Goal: Task Accomplishment & Management: Manage account settings

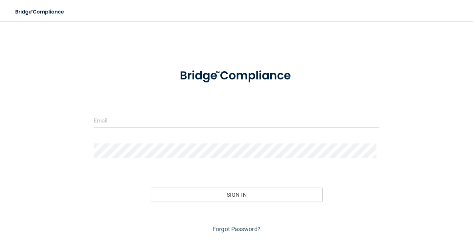
scroll to position [20, 0]
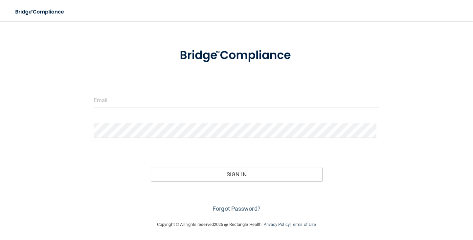
type input "[EMAIL_ADDRESS][DOMAIN_NAME]"
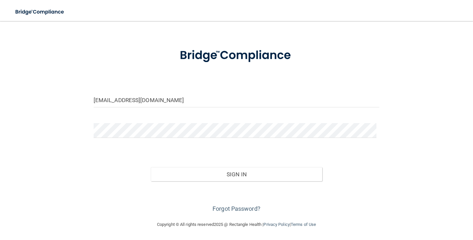
click at [94, 138] on div at bounding box center [94, 138] width 0 height 0
click at [228, 206] on link "Forgot Password?" at bounding box center [236, 208] width 48 height 7
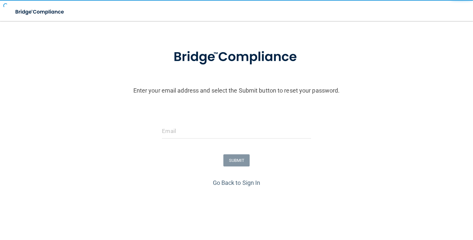
scroll to position [39, 0]
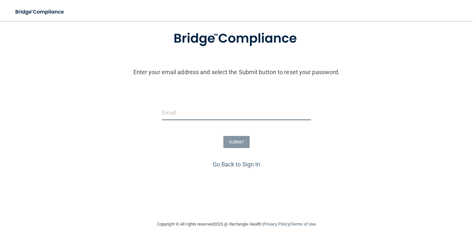
click at [178, 114] on input "email" at bounding box center [236, 112] width 149 height 15
type input "[EMAIL_ADDRESS][DOMAIN_NAME]"
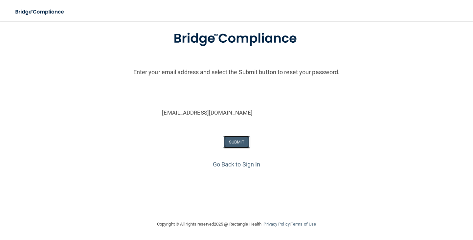
click at [229, 140] on button "SUBMIT" at bounding box center [236, 142] width 27 height 12
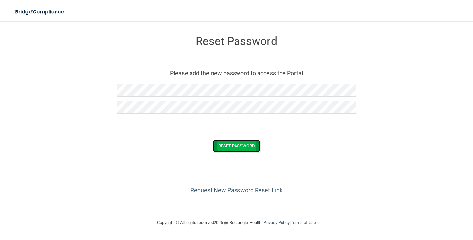
click at [235, 145] on button "Reset Password" at bounding box center [236, 146] width 47 height 12
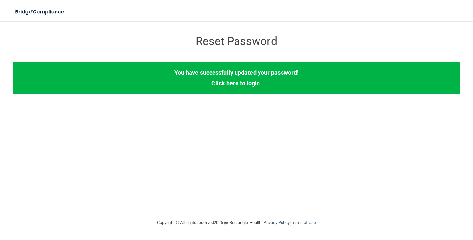
click at [234, 83] on link "Click here to login" at bounding box center [235, 83] width 49 height 7
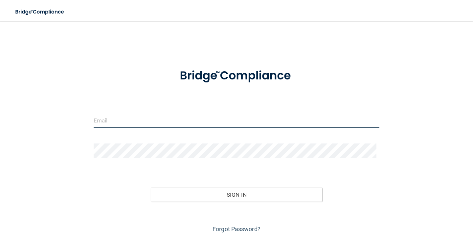
type input "[EMAIL_ADDRESS][DOMAIN_NAME]"
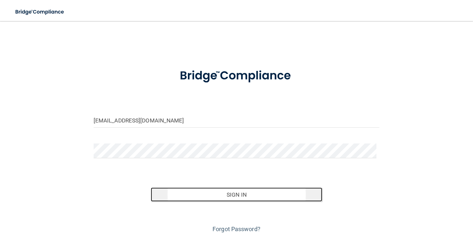
click at [232, 193] on button "Sign In" at bounding box center [236, 195] width 171 height 14
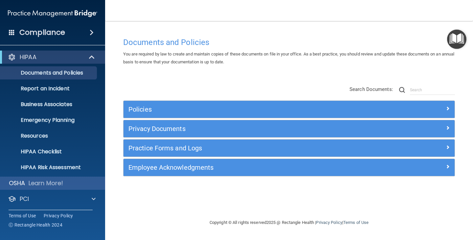
scroll to position [33, 0]
